Goal: Task Accomplishment & Management: Complete application form

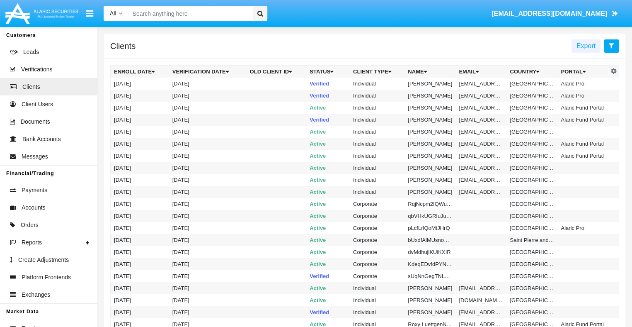
click at [612, 46] on icon at bounding box center [611, 45] width 5 height 7
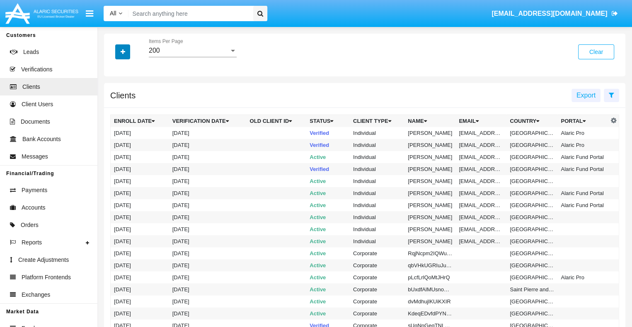
click at [123, 52] on icon "button" at bounding box center [123, 52] width 5 height 6
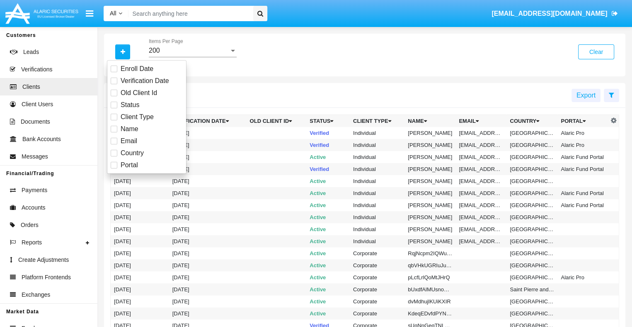
click at [128, 141] on span "Email" at bounding box center [129, 141] width 17 height 10
click at [114, 144] on input "Email" at bounding box center [114, 144] width 0 height 0
checkbox input "true"
click at [123, 52] on icon "button" at bounding box center [123, 52] width 5 height 6
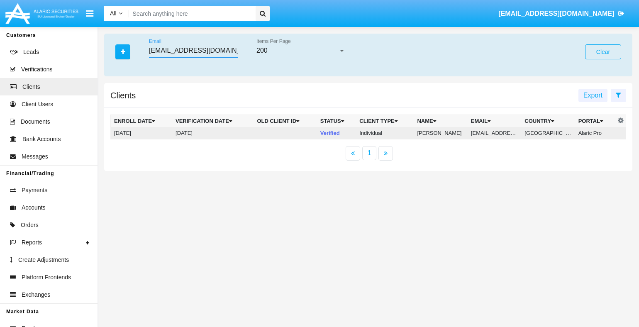
type input "[EMAIL_ADDRESS][DOMAIN_NAME]"
click at [498, 133] on td "[EMAIL_ADDRESS][DOMAIN_NAME]" at bounding box center [493, 133] width 53 height 12
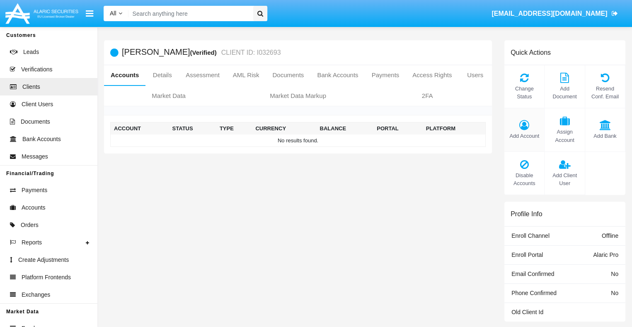
click at [524, 136] on span "Add Account" at bounding box center [525, 136] width 32 height 8
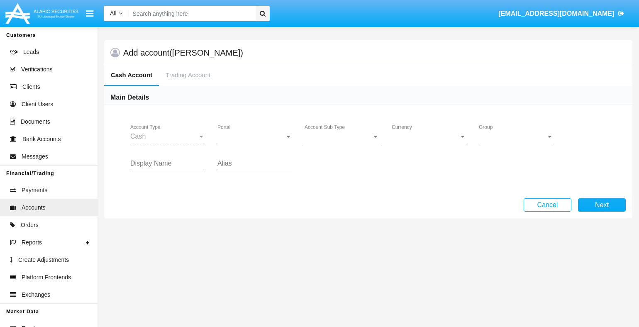
click at [255, 136] on span "Portal" at bounding box center [250, 136] width 67 height 7
click at [342, 136] on span "Account Sub Type" at bounding box center [337, 136] width 67 height 7
click at [342, 142] on span "Trading Cash" at bounding box center [341, 143] width 75 height 20
click at [516, 136] on span "Group" at bounding box center [511, 136] width 67 height 7
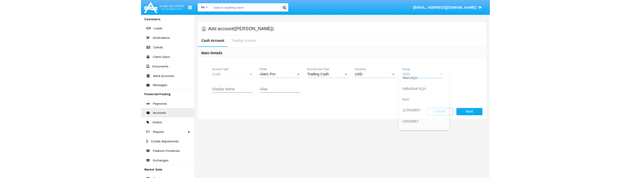
scroll to position [371, 0]
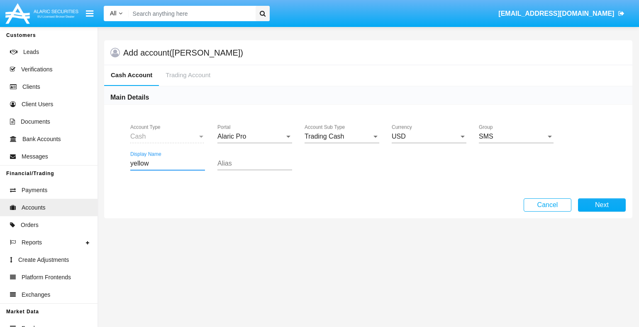
type input "yellow"
type input "turquoise"
click at [601, 204] on button "Next" at bounding box center [602, 204] width 48 height 13
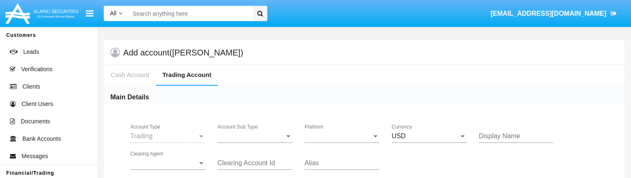
click at [255, 136] on span "Account Sub Type" at bounding box center [250, 136] width 67 height 7
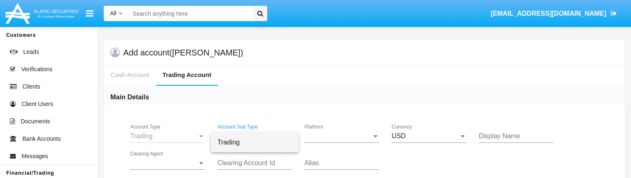
click at [255, 142] on span "Trading" at bounding box center [254, 143] width 75 height 20
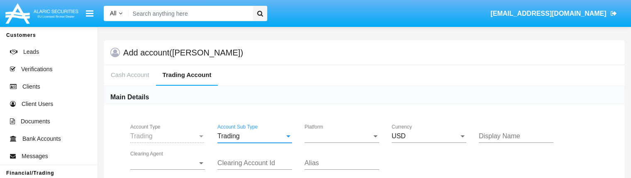
click at [342, 136] on span "Platform" at bounding box center [337, 136] width 67 height 7
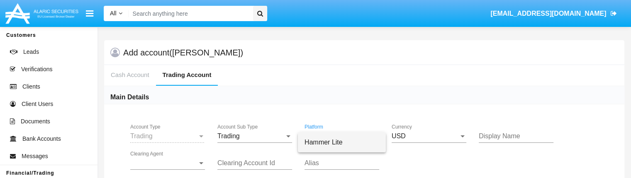
click at [342, 142] on span "Hammer Lite" at bounding box center [341, 143] width 75 height 20
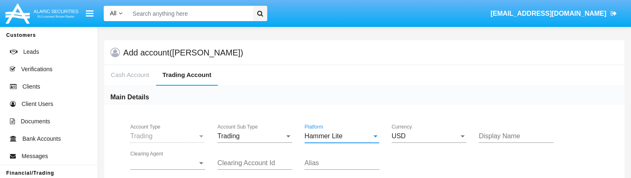
click at [168, 163] on span "Clearing Agent" at bounding box center [163, 163] width 67 height 7
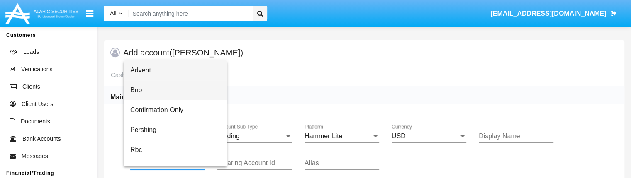
click at [175, 90] on span "Bnp" at bounding box center [175, 90] width 90 height 20
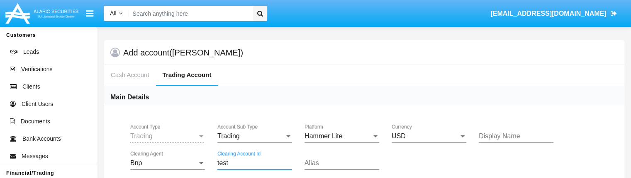
type input "test"
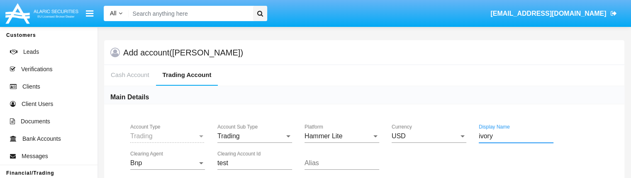
type input "ivory"
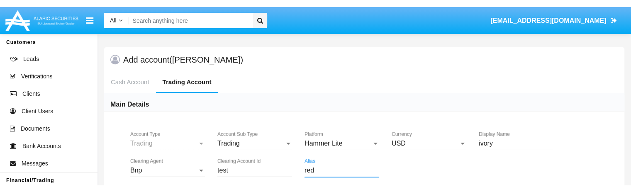
scroll to position [144, 0]
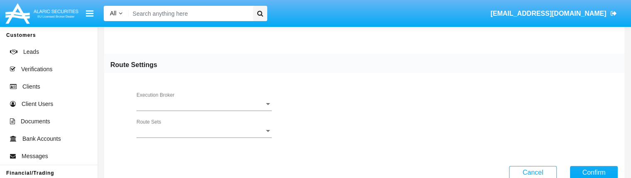
type input "red"
click at [593, 172] on button "Confirm" at bounding box center [594, 172] width 48 height 13
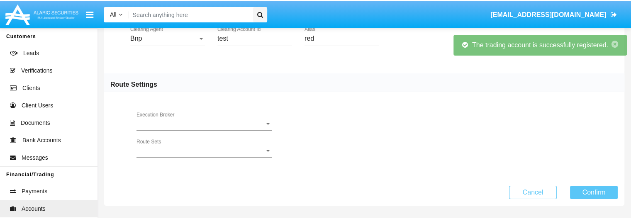
scroll to position [124, 0]
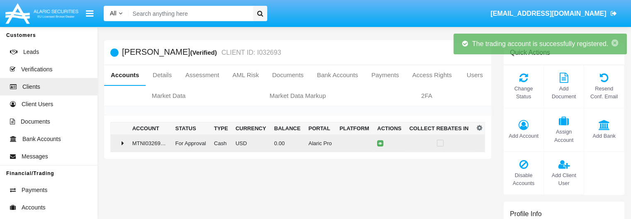
click at [294, 143] on td "0.00" at bounding box center [288, 143] width 34 height 18
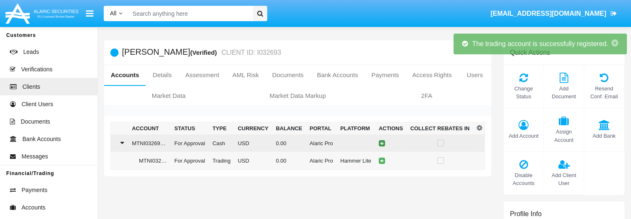
click at [380, 143] on icon at bounding box center [382, 143] width 4 height 4
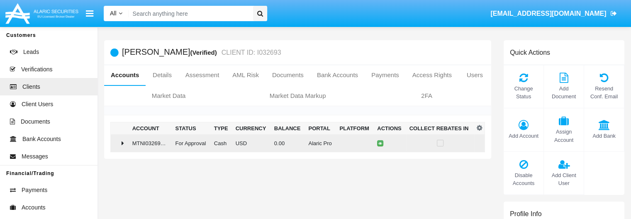
click at [294, 143] on td "0.00" at bounding box center [288, 143] width 34 height 18
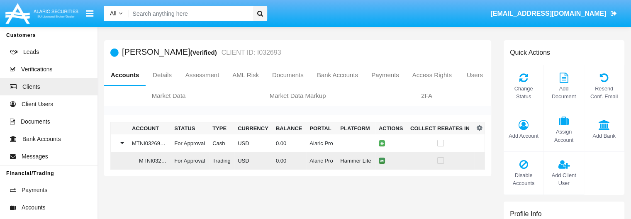
click at [380, 161] on icon at bounding box center [382, 161] width 4 height 4
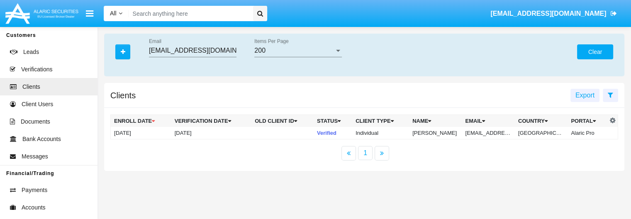
click at [595, 52] on button "Clear" at bounding box center [595, 51] width 36 height 15
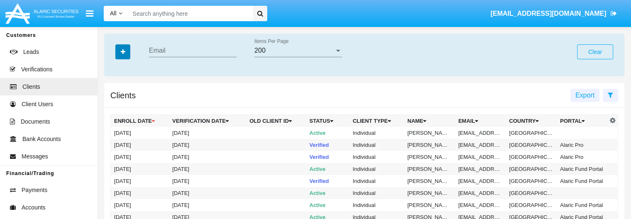
click at [123, 52] on icon "button" at bounding box center [123, 52] width 5 height 6
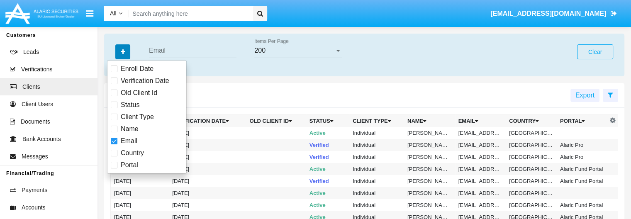
click at [123, 52] on icon "button" at bounding box center [123, 52] width 5 height 6
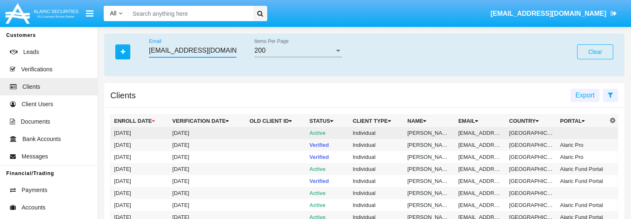
type input "[EMAIL_ADDRESS][DOMAIN_NAME]"
click at [478, 133] on td "[EMAIL_ADDRESS][DOMAIN_NAME]" at bounding box center [480, 133] width 51 height 12
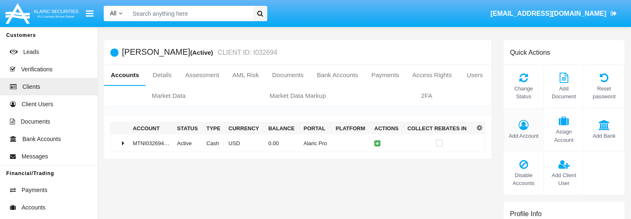
click at [523, 136] on span "Add Account" at bounding box center [523, 136] width 32 height 8
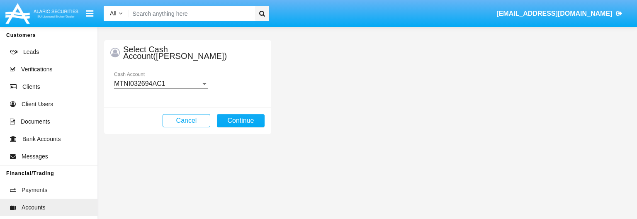
click at [161, 83] on mat-select-trigger "MTNI032694AC1" at bounding box center [139, 83] width 51 height 7
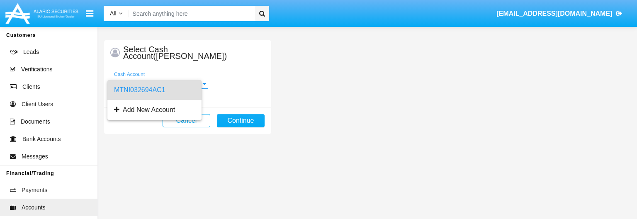
click at [161, 90] on span "MTNI032694AC1" at bounding box center [154, 90] width 81 height 20
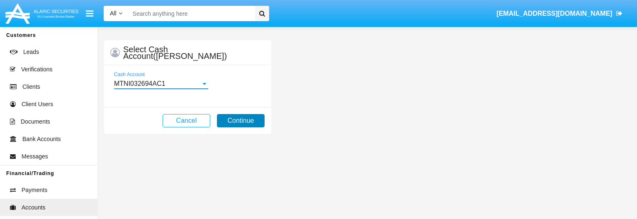
click at [240, 120] on button "Continue" at bounding box center [241, 120] width 48 height 13
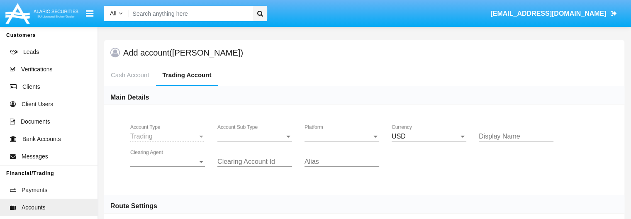
click at [255, 136] on span "Account Sub Type" at bounding box center [250, 136] width 67 height 7
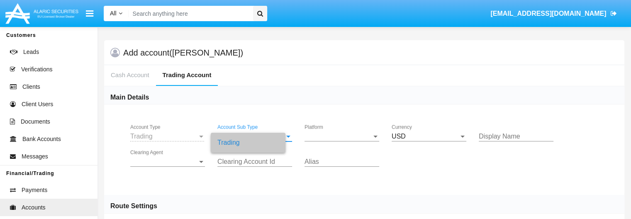
click at [342, 136] on span "Platform" at bounding box center [337, 136] width 67 height 7
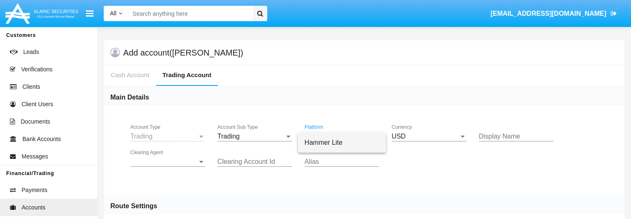
click at [342, 142] on span "Hammer Lite" at bounding box center [341, 143] width 75 height 20
click at [168, 161] on span "Clearing Agent" at bounding box center [163, 161] width 67 height 7
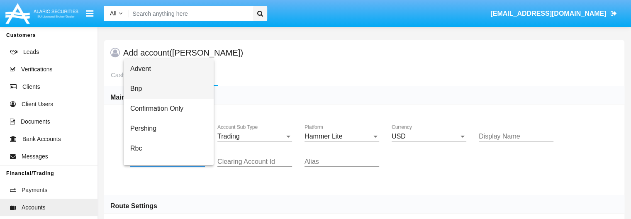
click at [175, 89] on span "Bnp" at bounding box center [168, 89] width 77 height 20
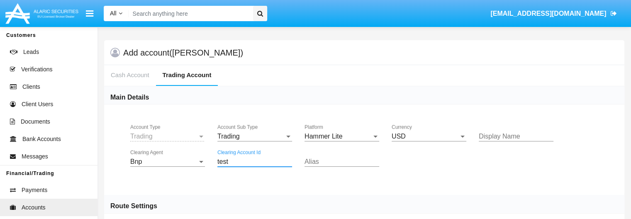
type input "test"
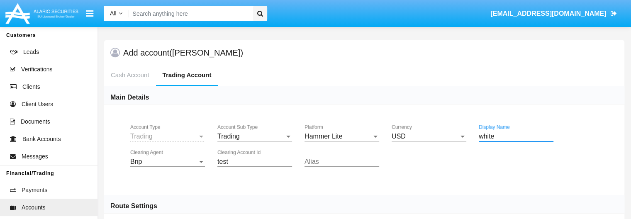
type input "white"
type input "magenta"
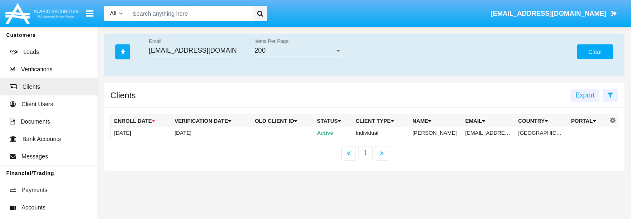
click at [595, 52] on button "Clear" at bounding box center [595, 51] width 36 height 15
